Goal: Complete application form

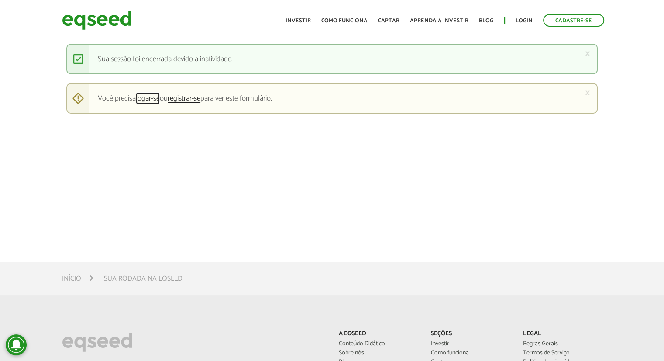
click at [143, 98] on link "logar-se" at bounding box center [148, 99] width 24 height 8
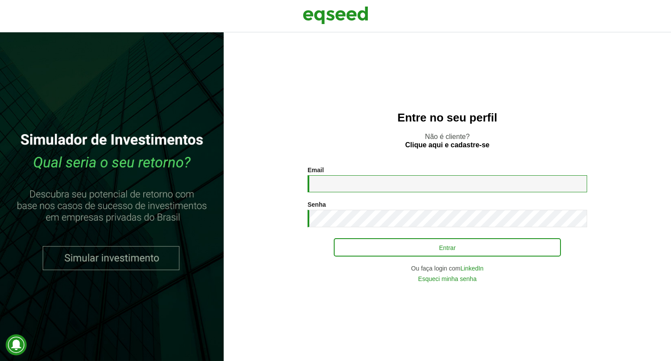
type input "**********"
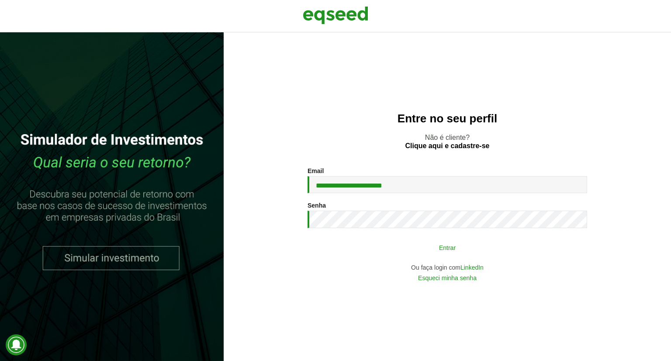
click at [440, 248] on button "Entrar" at bounding box center [447, 247] width 227 height 17
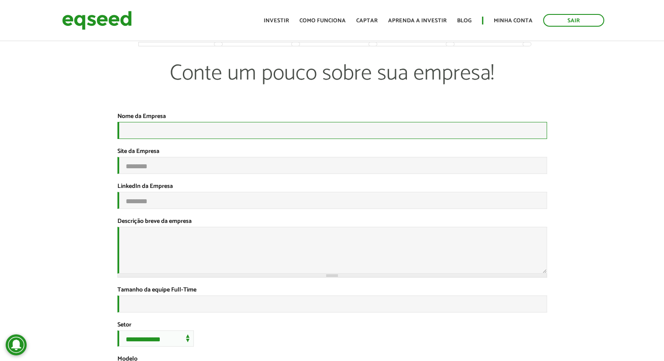
click at [174, 134] on input "Nome da Empresa *" at bounding box center [332, 130] width 430 height 17
